Goal: Find contact information: Find contact information

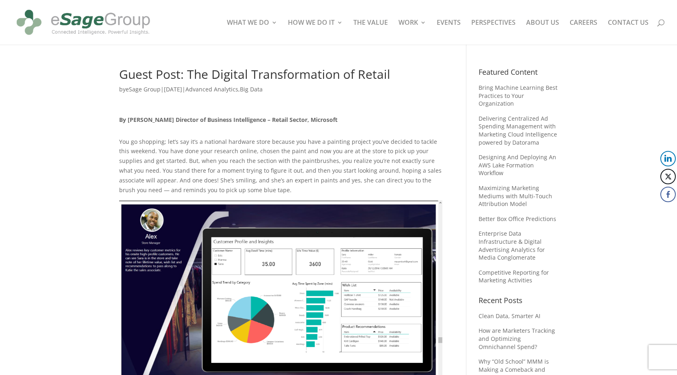
drag, startPoint x: 290, startPoint y: 78, endPoint x: 359, endPoint y: 123, distance: 82.9
click at [359, 123] on p "By [PERSON_NAME] Director of Business Intelligence – Retail Sector, Microsoft" at bounding box center [280, 120] width 323 height 10
click at [97, 15] on img at bounding box center [83, 22] width 139 height 38
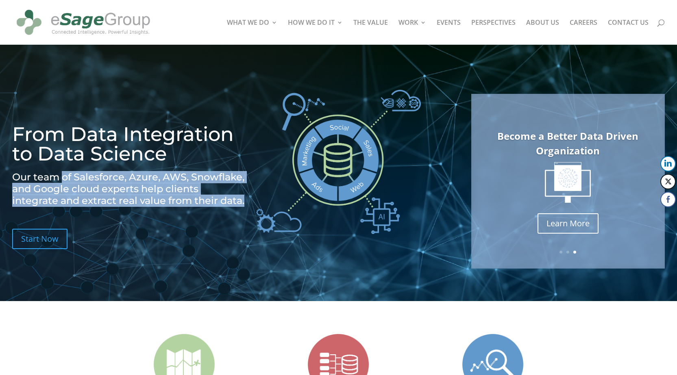
drag, startPoint x: 65, startPoint y: 177, endPoint x: 112, endPoint y: 213, distance: 59.2
click at [112, 211] on h2 "Our team of Salesforce, Azure, AWS, Snowflake, and Google cloud experts help cl…" at bounding box center [128, 191] width 232 height 39
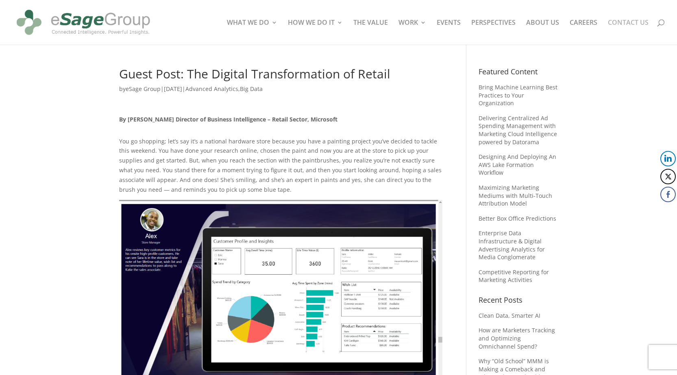
click at [626, 23] on link "CONTACT US" at bounding box center [628, 32] width 41 height 25
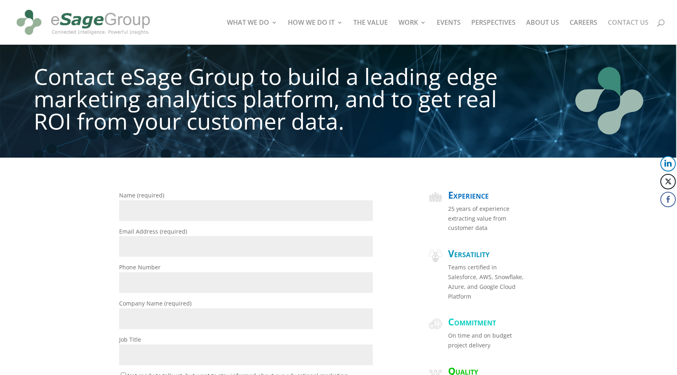
click at [39, 207] on div "Name (required) Email Address (required) Phone Number Company Name (required) J…" at bounding box center [338, 371] width 677 height 427
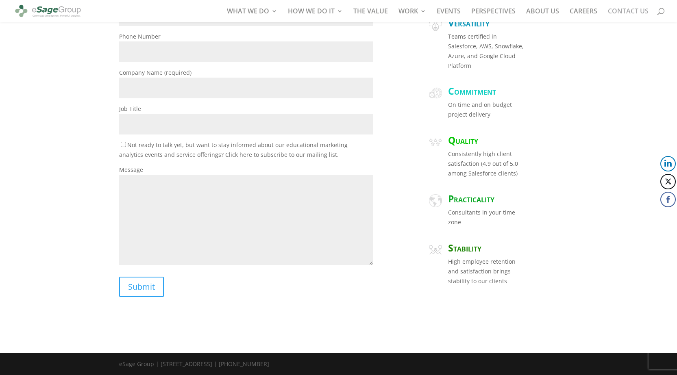
scroll to position [208, 0]
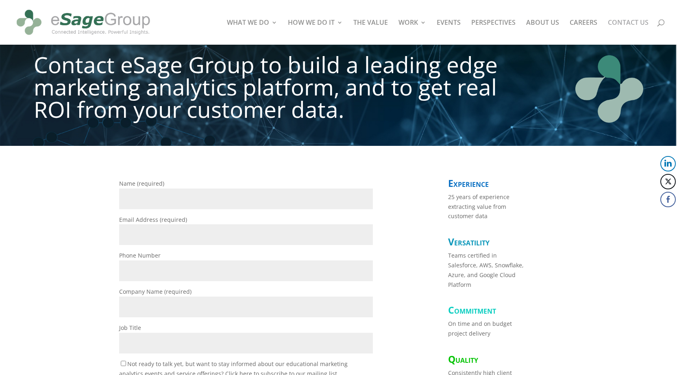
scroll to position [208, 0]
